Goal: Information Seeking & Learning: Learn about a topic

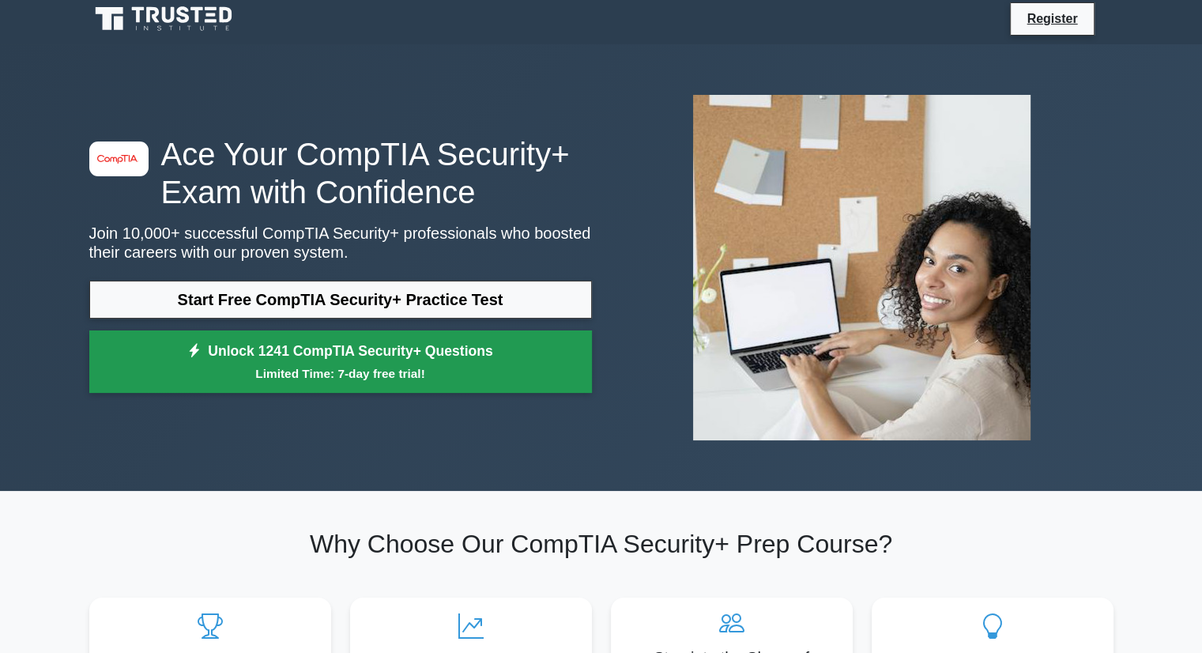
scroll to position [8, 0]
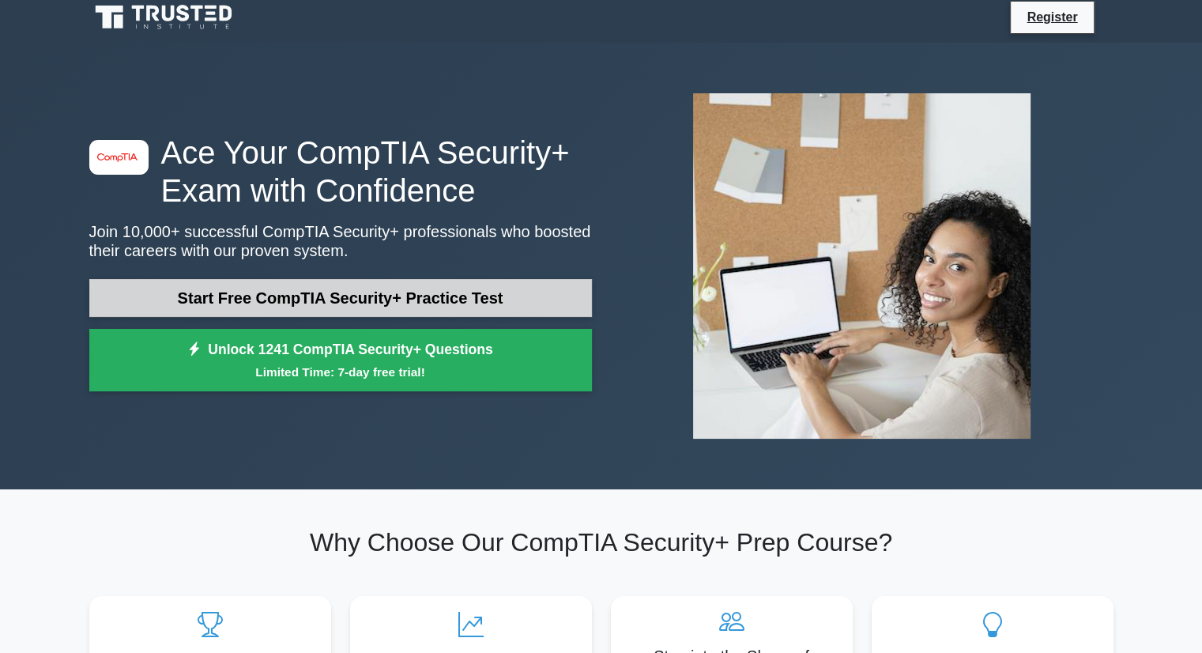
click at [504, 295] on link "Start Free CompTIA Security+ Practice Test" at bounding box center [340, 298] width 502 height 38
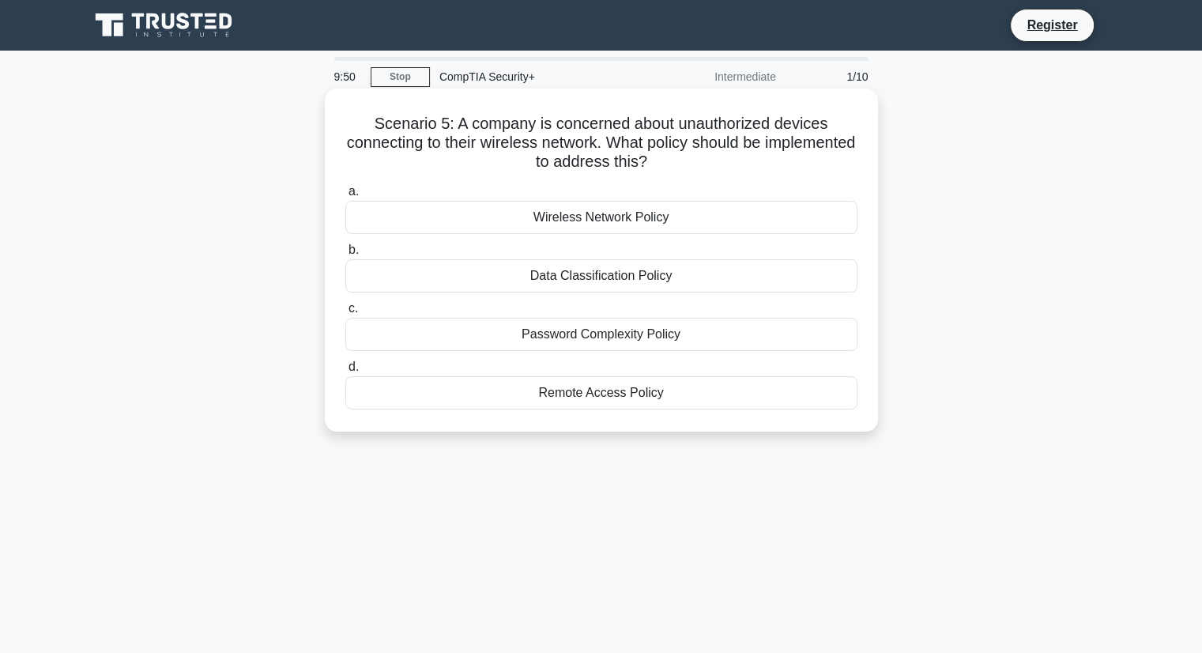
click at [619, 215] on div "Wireless Network Policy" at bounding box center [601, 217] width 512 height 33
click at [345, 197] on input "a. Wireless Network Policy" at bounding box center [345, 191] width 0 height 10
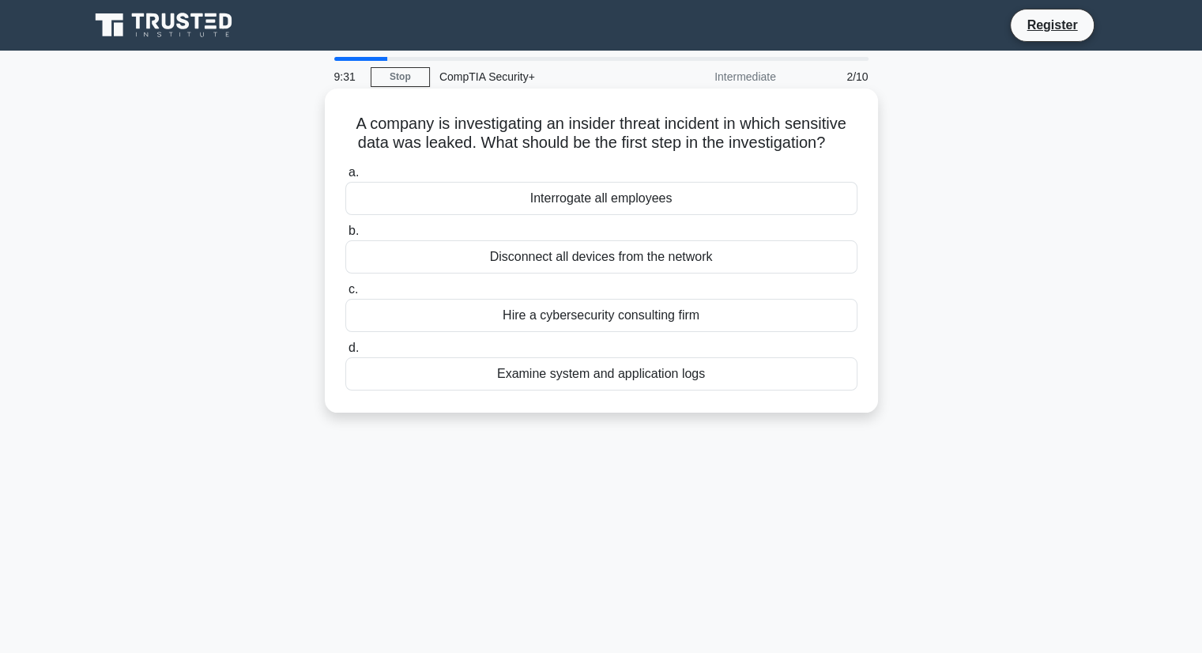
click at [582, 371] on div "Examine system and application logs" at bounding box center [601, 373] width 512 height 33
click at [345, 353] on input "d. Examine system and application logs" at bounding box center [345, 348] width 0 height 10
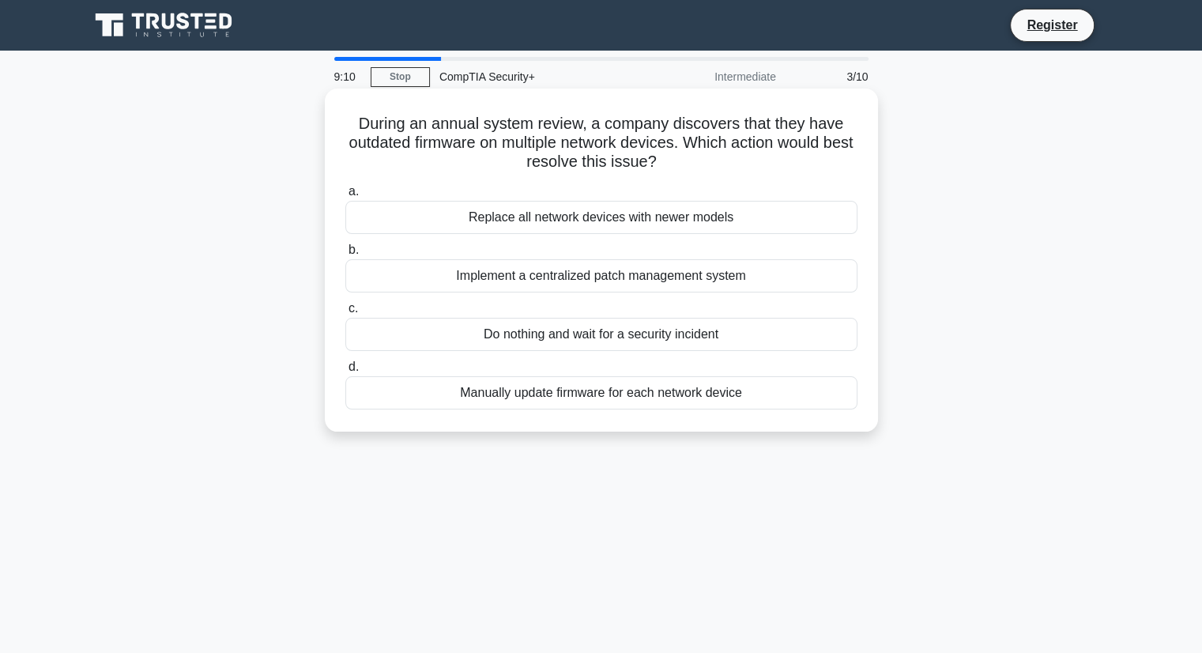
click at [573, 396] on div "Manually update firmware for each network device" at bounding box center [601, 392] width 512 height 33
click at [345, 372] on input "d. Manually update firmware for each network device" at bounding box center [345, 367] width 0 height 10
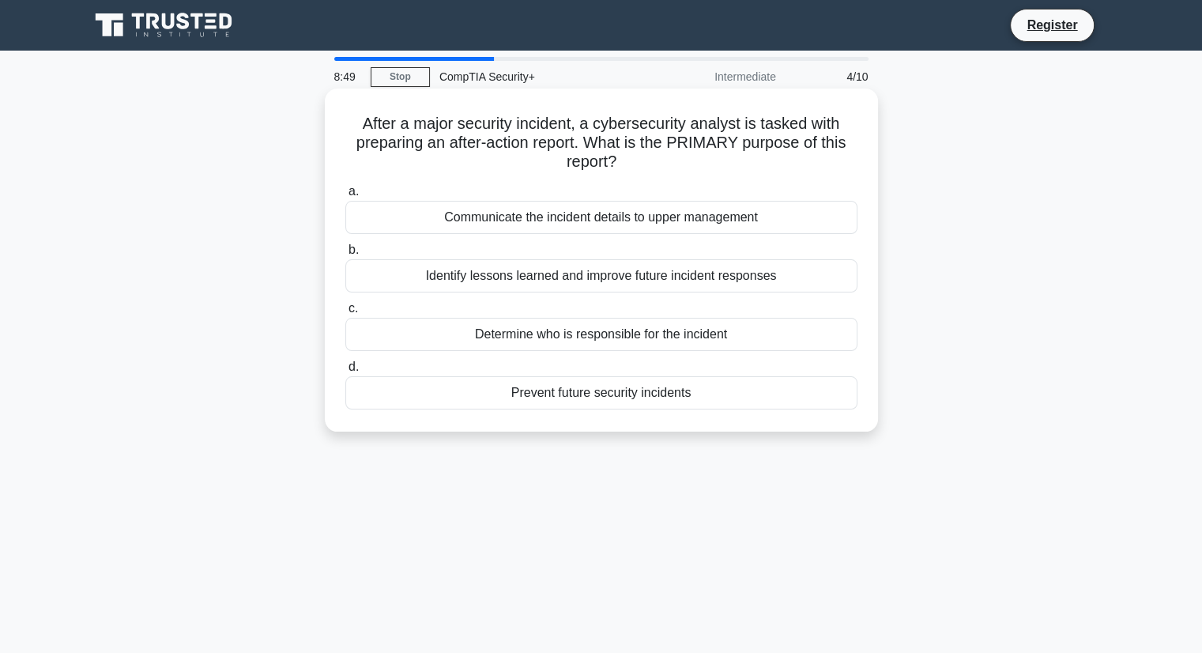
click at [561, 279] on div "Identify lessons learned and improve future incident responses" at bounding box center [601, 275] width 512 height 33
click at [345, 255] on input "b. Identify lessons learned and improve future incident responses" at bounding box center [345, 250] width 0 height 10
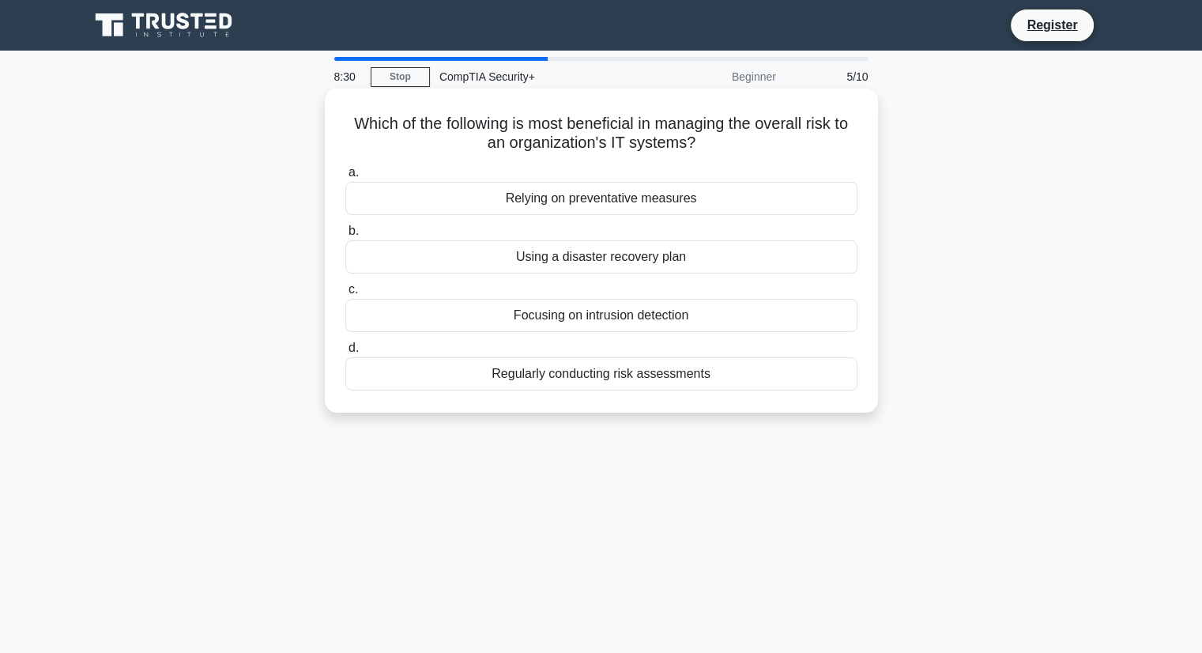
click at [645, 378] on div "Regularly conducting risk assessments" at bounding box center [601, 373] width 512 height 33
click at [345, 353] on input "d. Regularly conducting risk assessments" at bounding box center [345, 348] width 0 height 10
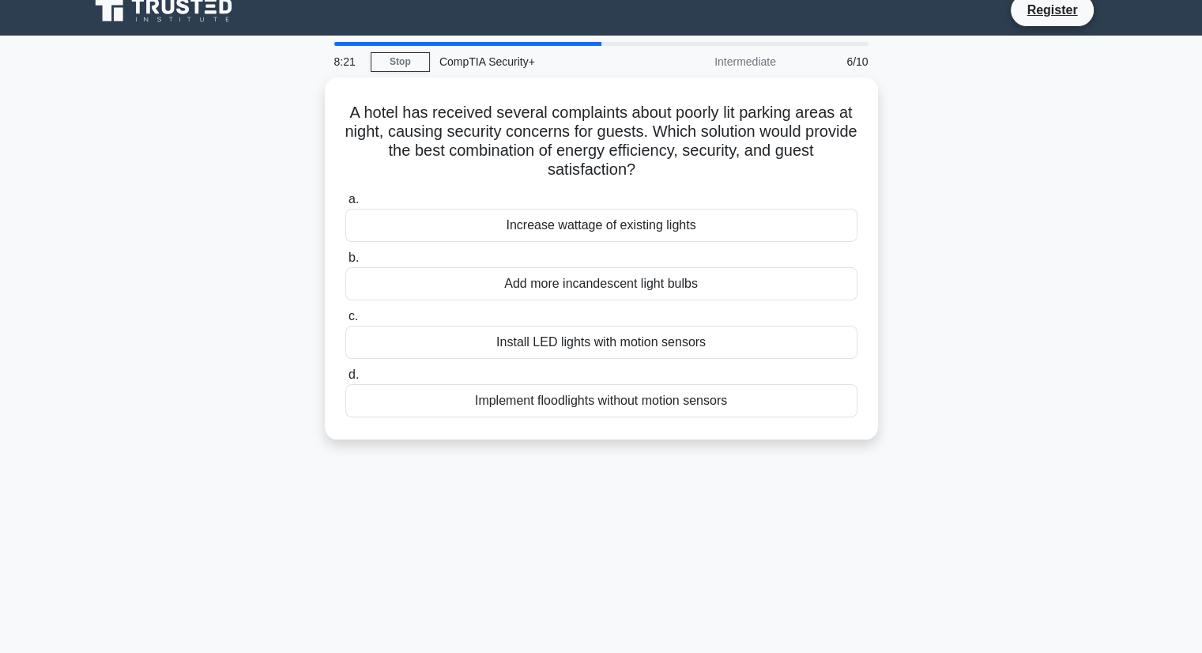
scroll to position [6, 0]
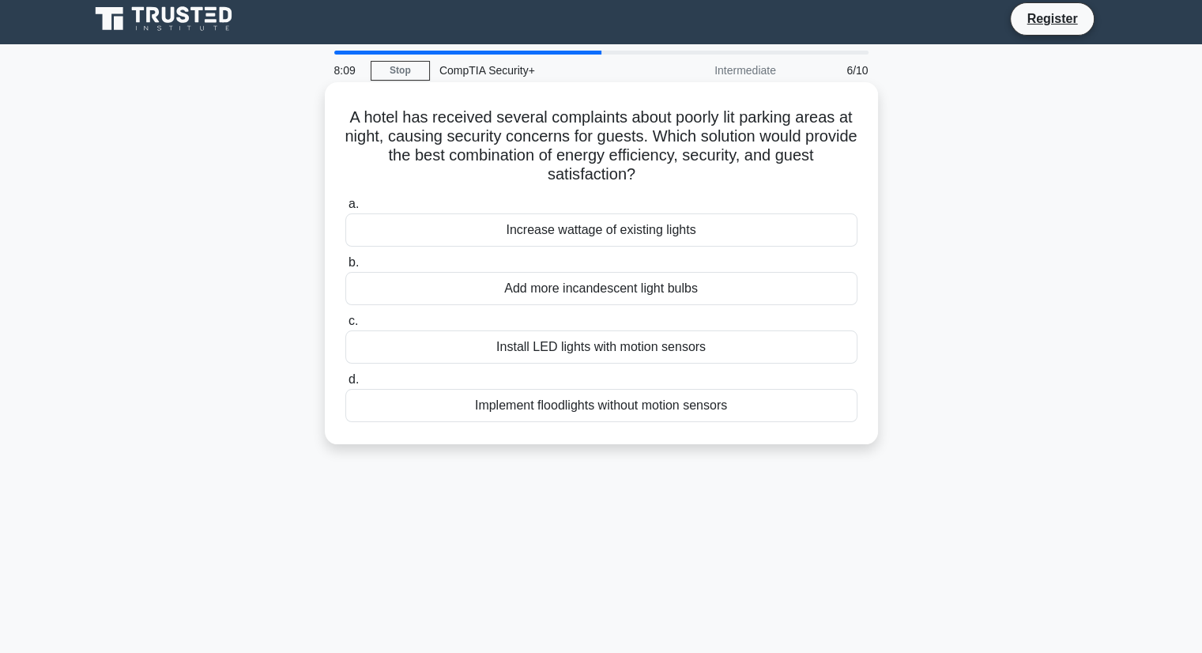
click at [573, 349] on div "Install LED lights with motion sensors" at bounding box center [601, 346] width 512 height 33
click at [345, 326] on input "c. Install LED lights with motion sensors" at bounding box center [345, 321] width 0 height 10
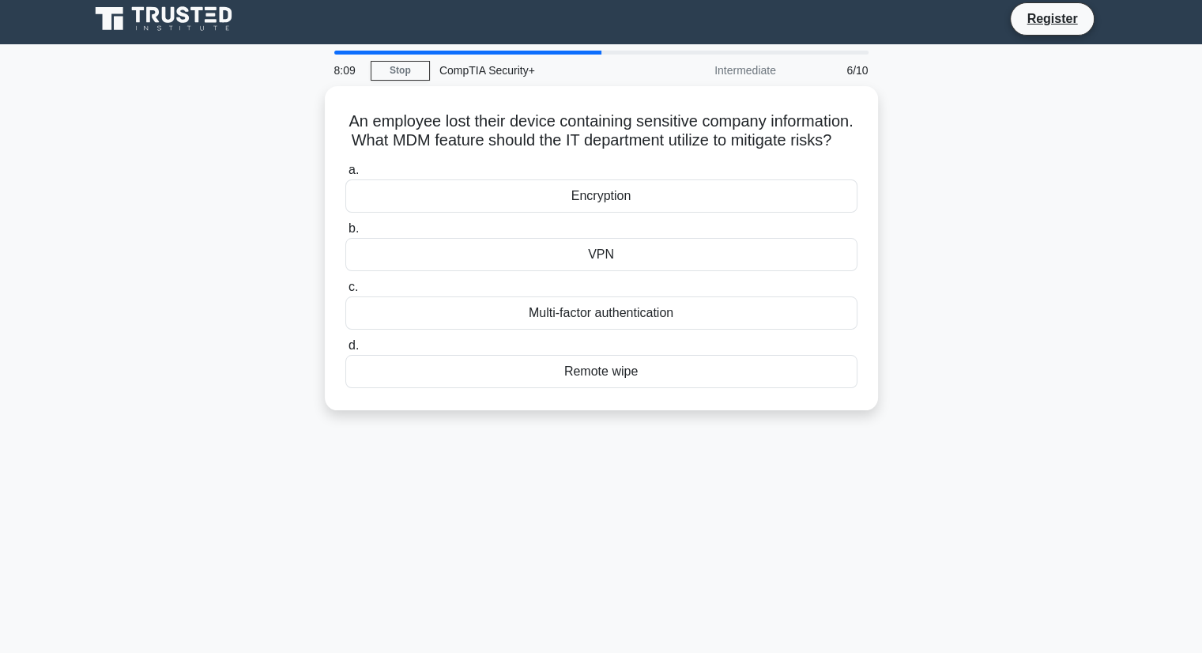
scroll to position [0, 0]
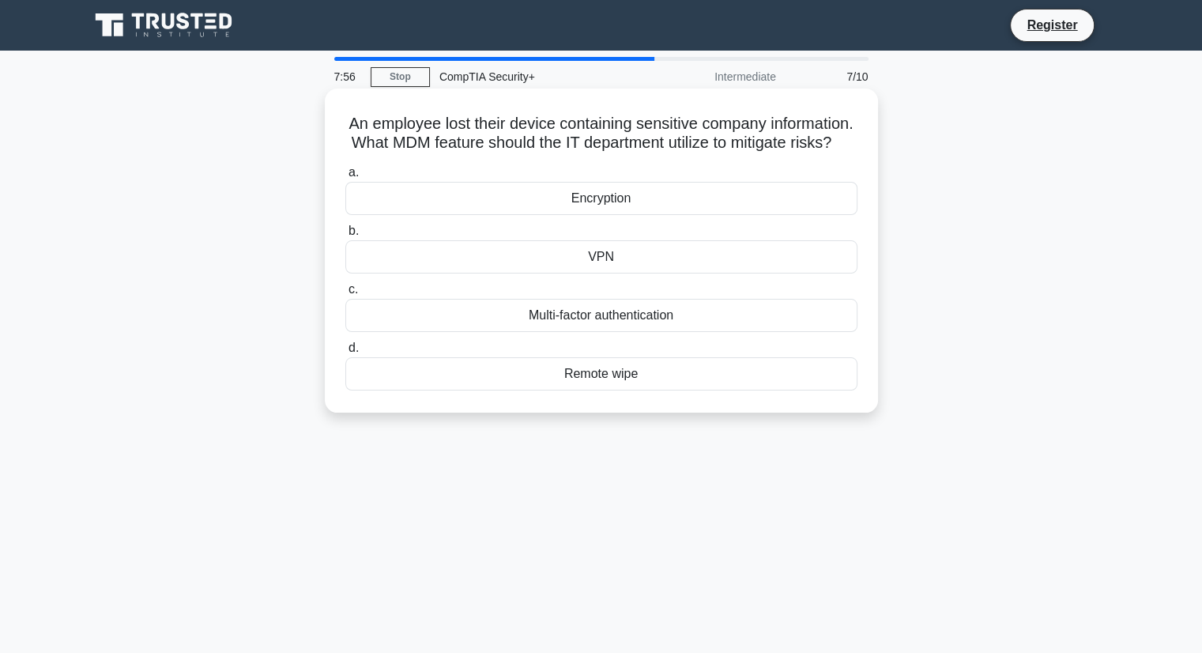
click at [725, 390] on div "Remote wipe" at bounding box center [601, 373] width 512 height 33
click at [345, 353] on input "d. Remote wipe" at bounding box center [345, 348] width 0 height 10
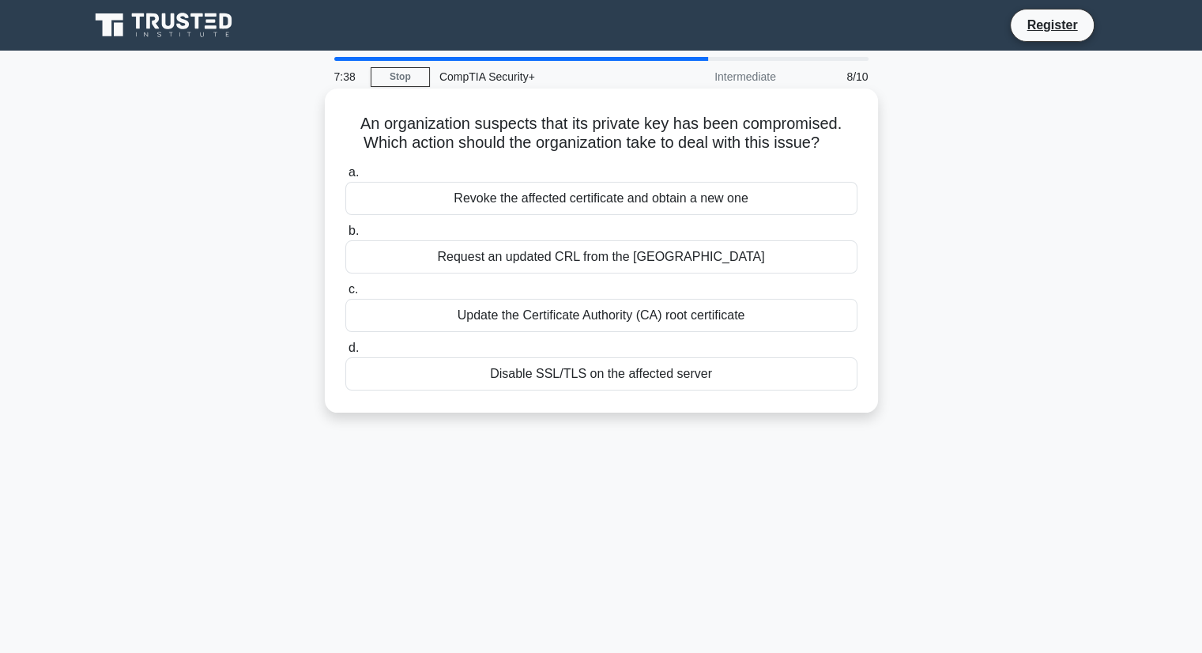
click at [765, 196] on div "Revoke the affected certificate and obtain a new one" at bounding box center [601, 198] width 512 height 33
click at [345, 178] on input "a. Revoke the affected certificate and obtain a new one" at bounding box center [345, 172] width 0 height 10
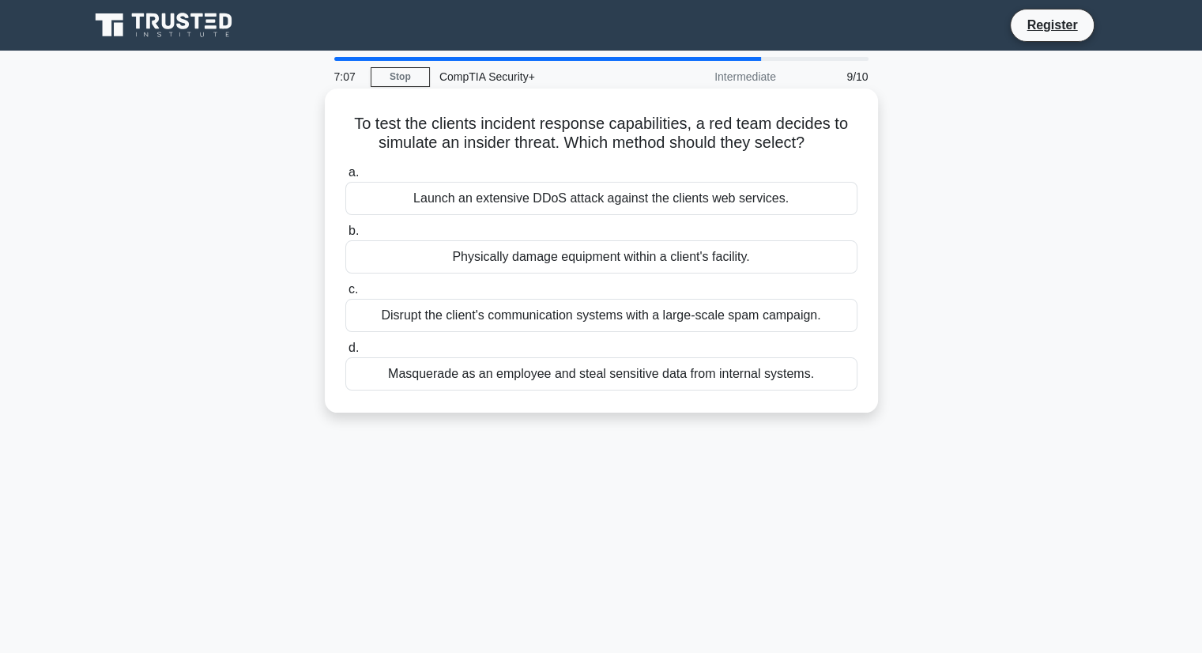
click at [755, 377] on div "Masquerade as an employee and steal sensitive data from internal systems." at bounding box center [601, 373] width 512 height 33
click at [345, 353] on input "d. Masquerade as an employee and steal sensitive data from internal systems." at bounding box center [345, 348] width 0 height 10
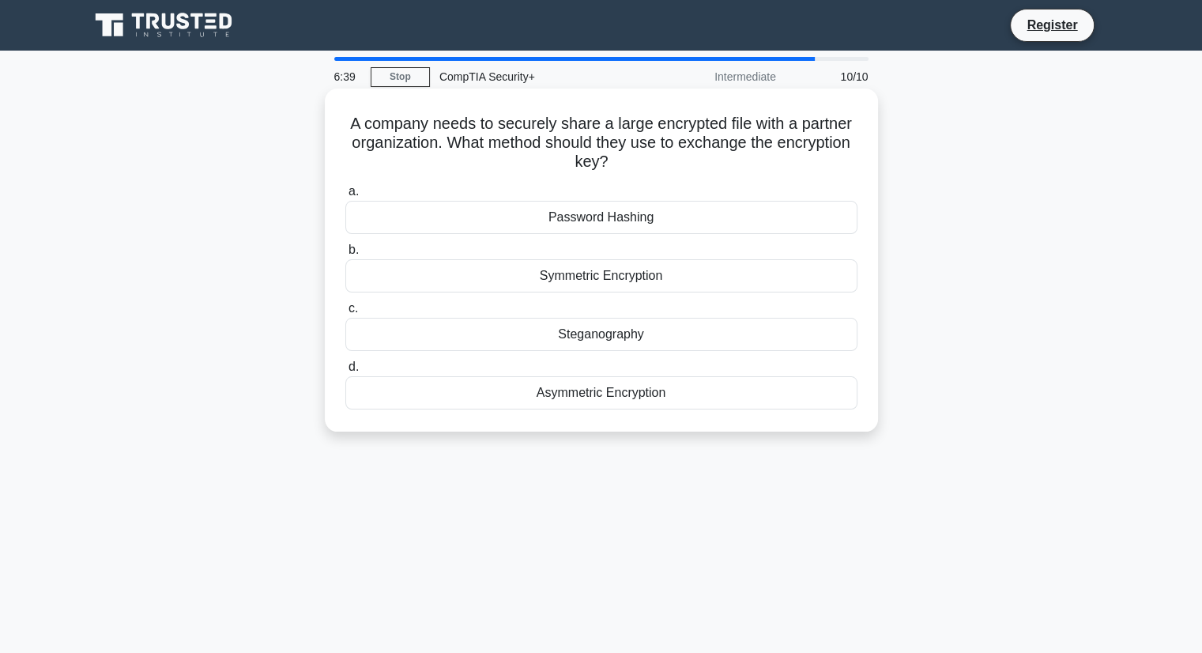
click at [689, 393] on div "Asymmetric Encryption" at bounding box center [601, 392] width 512 height 33
click at [345, 372] on input "d. Asymmetric Encryption" at bounding box center [345, 367] width 0 height 10
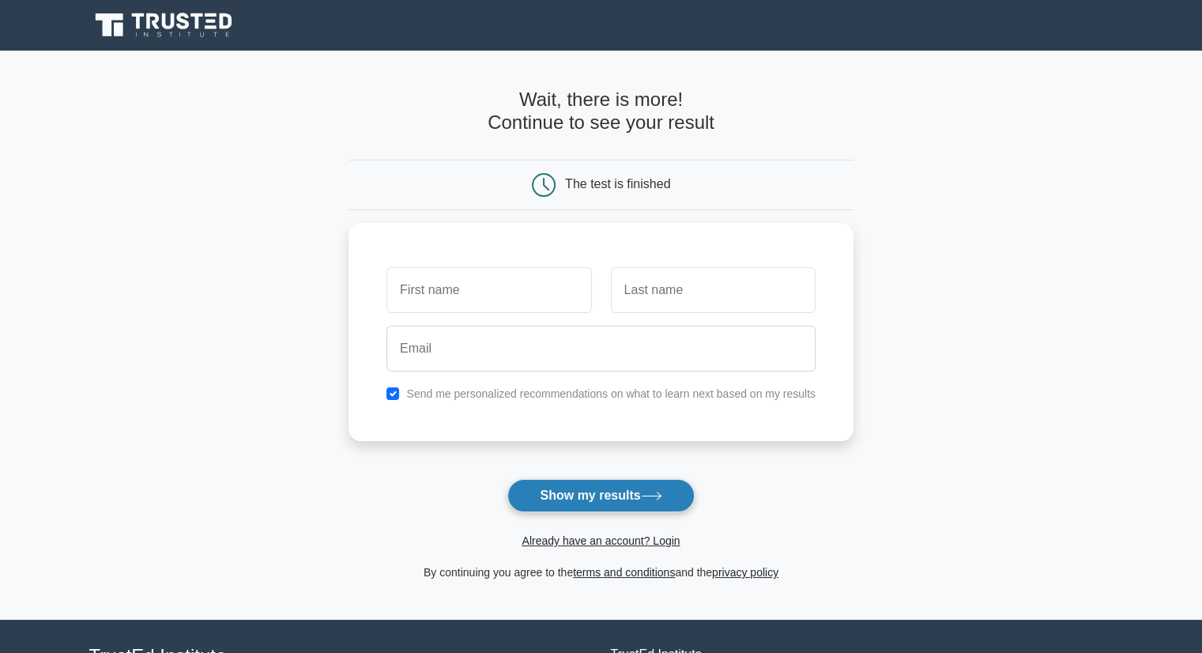
click at [672, 491] on button "Show my results" at bounding box center [600, 495] width 186 height 33
click at [650, 461] on form "Wait, there is more! Continue to see your result The test is finished and the" at bounding box center [600, 334] width 505 height 493
click at [531, 399] on div "Send me personalized recommendations on what to learn next based on my results" at bounding box center [600, 328] width 505 height 218
